Goal: Navigation & Orientation: Find specific page/section

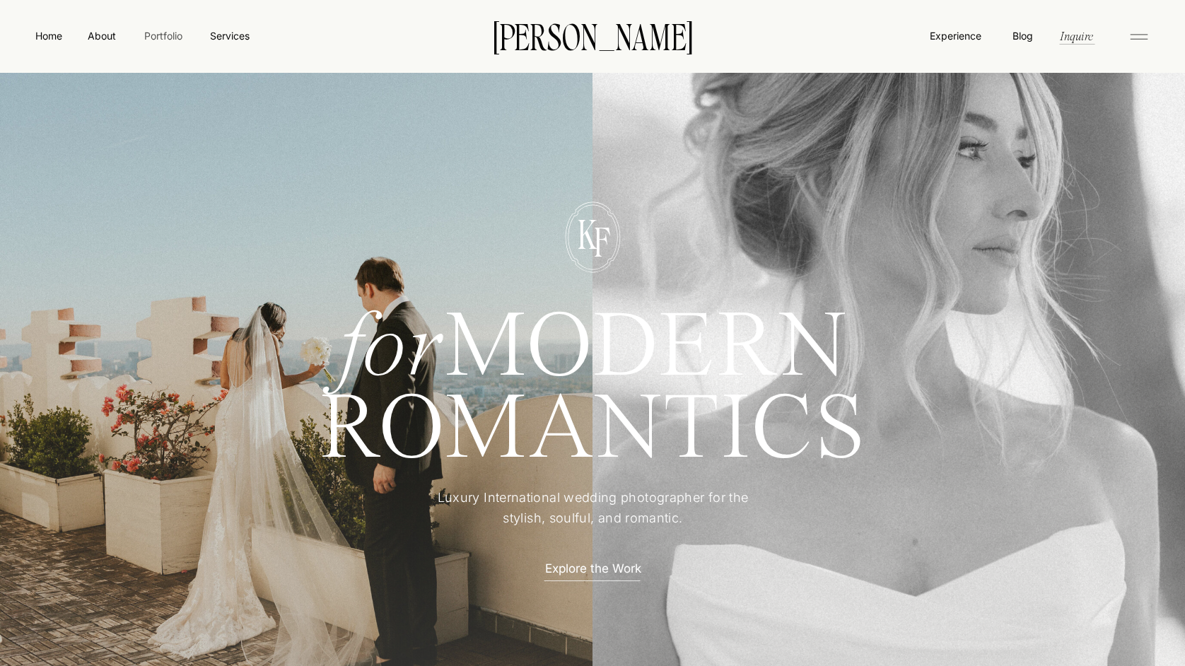
click at [149, 33] on nav "Portfolio" at bounding box center [163, 35] width 50 height 15
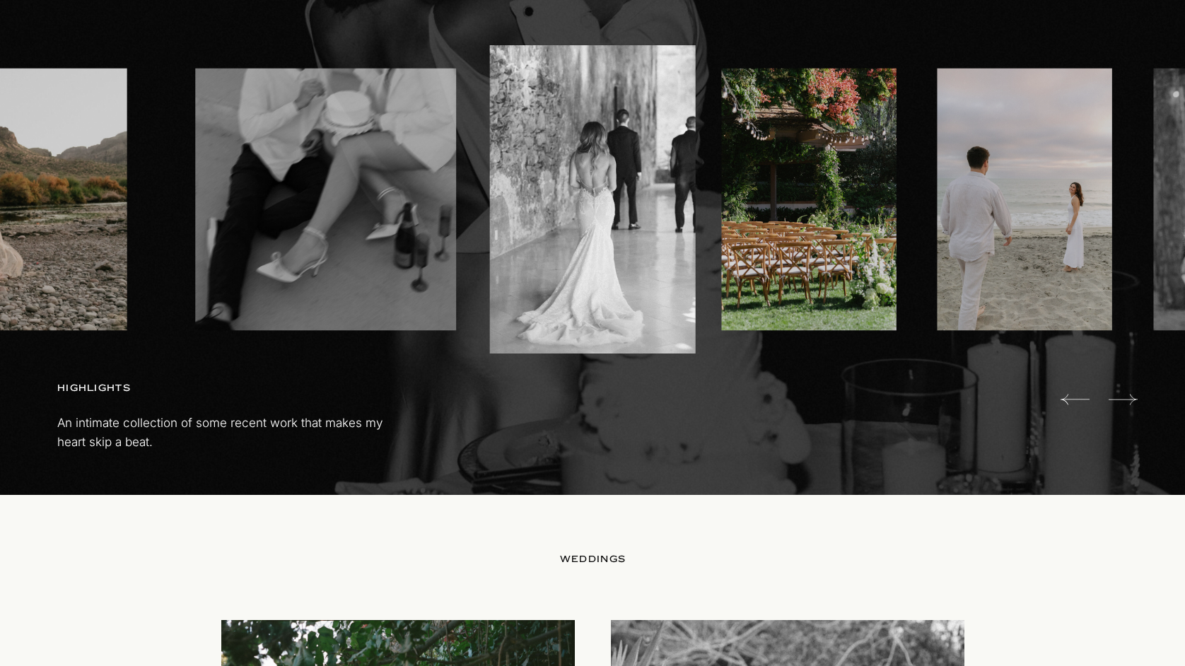
scroll to position [839, 0]
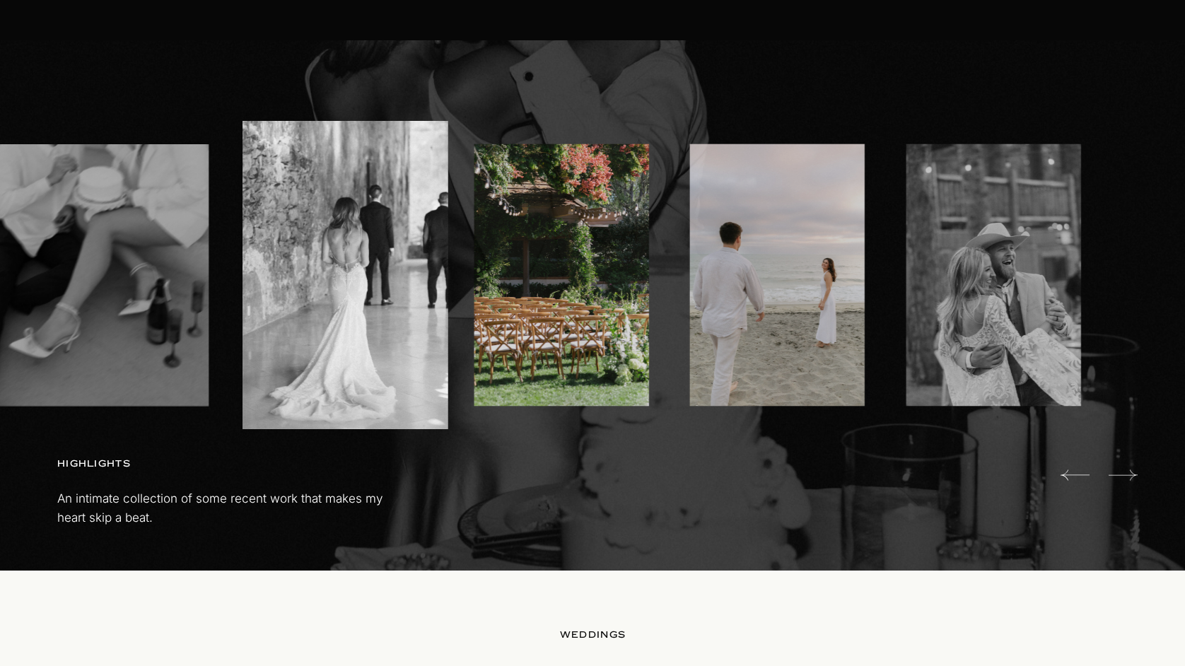
click at [690, 341] on img at bounding box center [777, 275] width 175 height 262
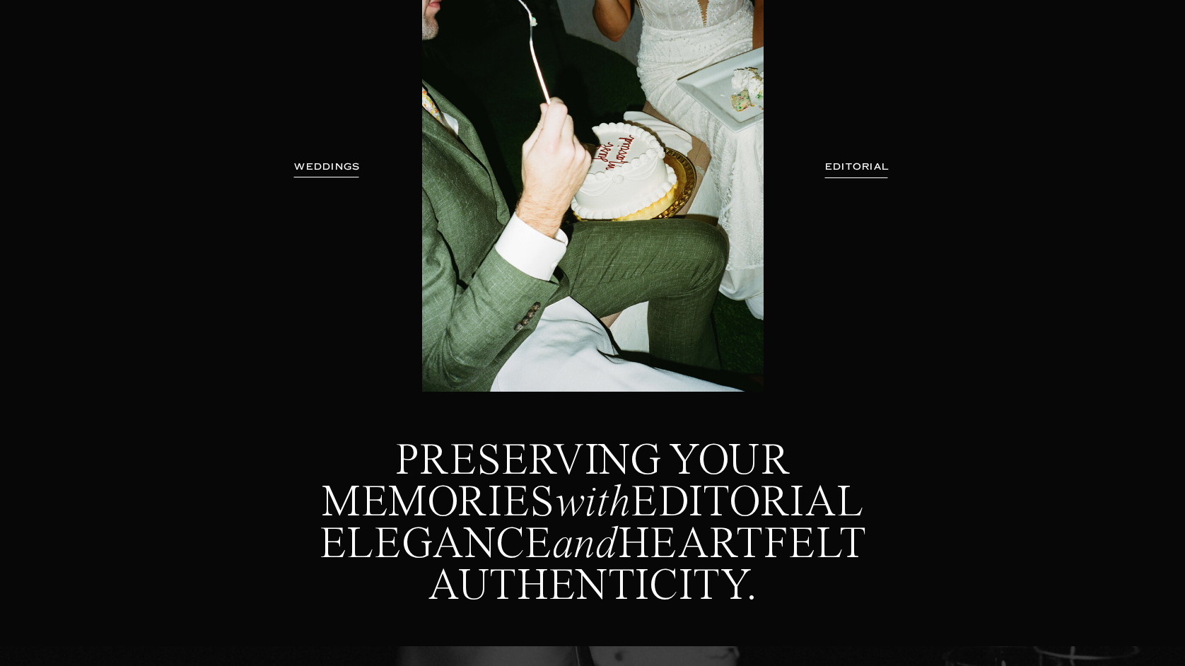
scroll to position [0, 0]
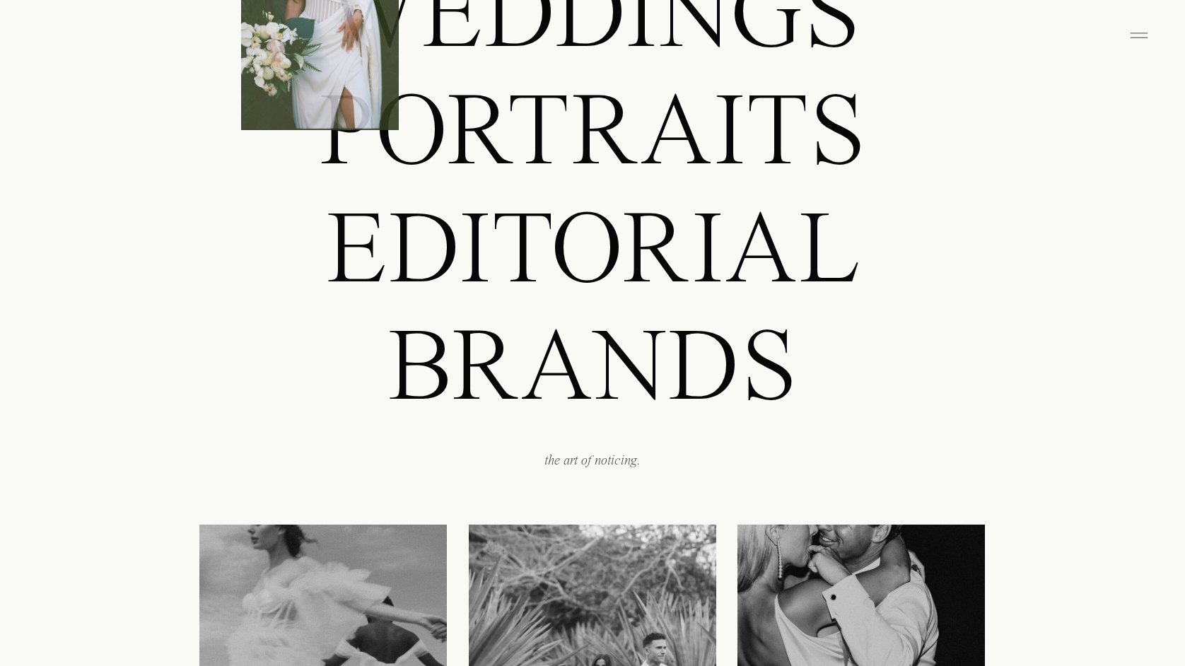
scroll to position [1415, 0]
